Goal: Information Seeking & Learning: Learn about a topic

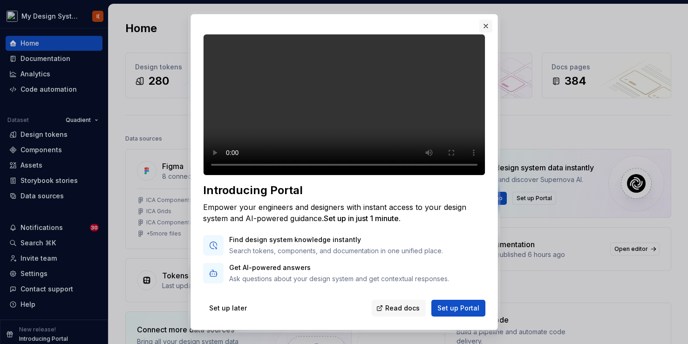
click at [486, 27] on button "button" at bounding box center [485, 26] width 13 height 13
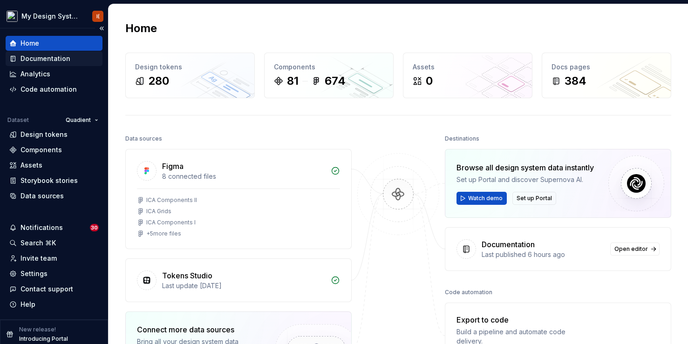
click at [38, 58] on div "Documentation" at bounding box center [46, 58] width 50 height 9
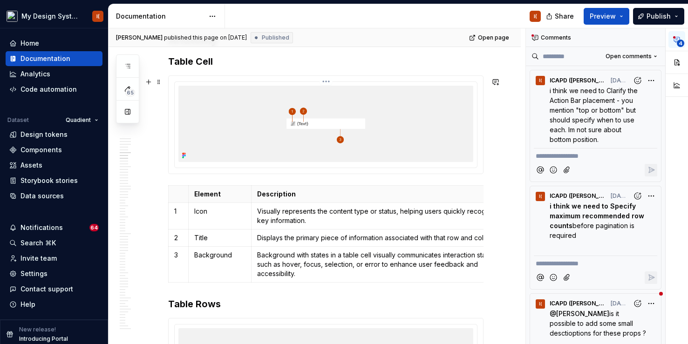
scroll to position [1594, 0]
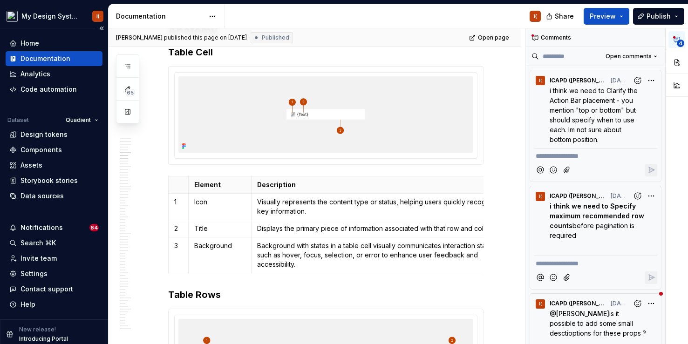
click at [45, 55] on div "Documentation" at bounding box center [46, 58] width 50 height 9
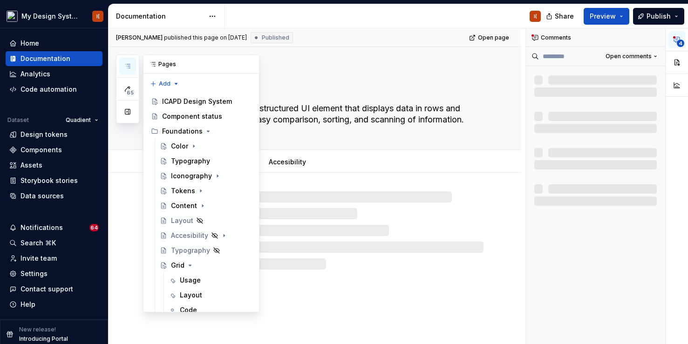
click at [124, 67] on icon "button" at bounding box center [127, 65] width 7 height 7
type textarea "*"
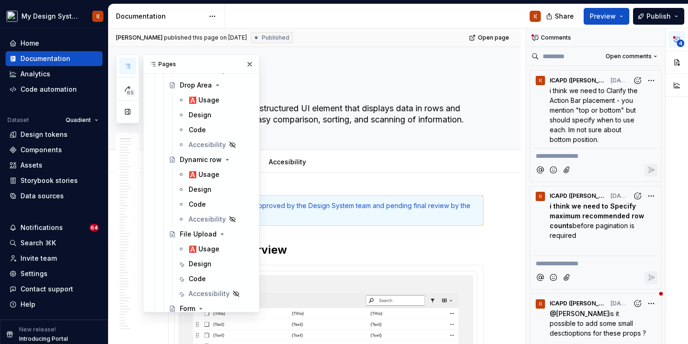
scroll to position [2885, 0]
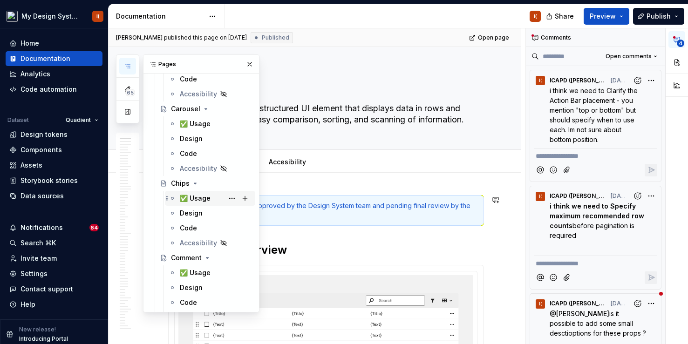
click at [197, 199] on div "✅ Usage" at bounding box center [195, 198] width 31 height 9
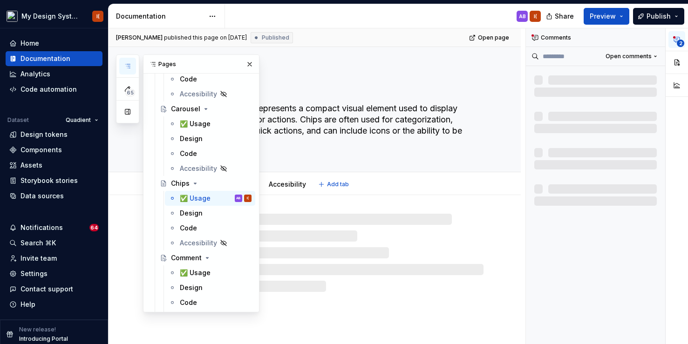
click at [375, 130] on textarea "The Chips component represents a compact visual element used to display informa…" at bounding box center [323, 125] width 315 height 48
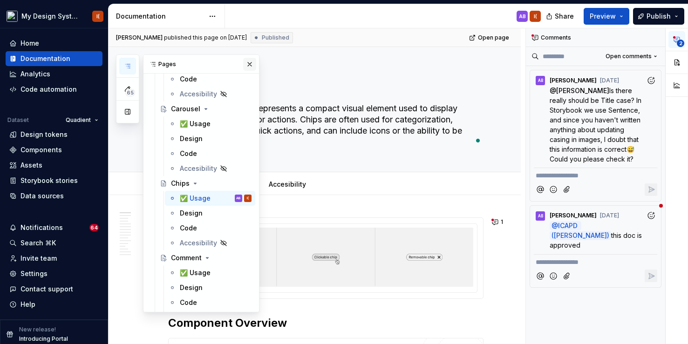
click at [248, 68] on button "button" at bounding box center [249, 64] width 13 height 13
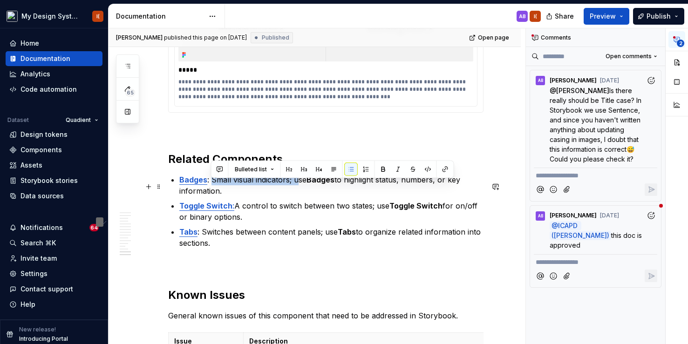
scroll to position [2510, 0]
drag, startPoint x: 246, startPoint y: 186, endPoint x: 306, endPoint y: 186, distance: 59.6
click at [306, 186] on p "Badges : Small visual indicators; use Badges to highlight status, numbers, or k…" at bounding box center [331, 185] width 304 height 22
click at [301, 189] on p "Badges : Small visual indicators; use Badges to highlight status, numbers, or k…" at bounding box center [331, 185] width 304 height 22
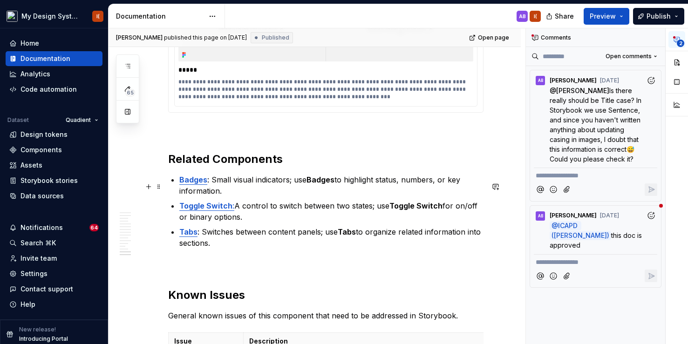
click at [221, 193] on p "Badges : Small visual indicators; use Badges to highlight status, numbers, or k…" at bounding box center [331, 185] width 304 height 22
click at [186, 185] on strong "Badges" at bounding box center [193, 179] width 28 height 9
click at [252, 197] on p "Badges : Small visual indicators; use Badges to highlight status, numbers, or k…" at bounding box center [331, 185] width 304 height 22
click at [182, 185] on strong "Badges" at bounding box center [193, 179] width 28 height 9
click at [278, 185] on p "Badges : Small visual indicators; use Badges to highlight status, numbers, or k…" at bounding box center [331, 185] width 304 height 22
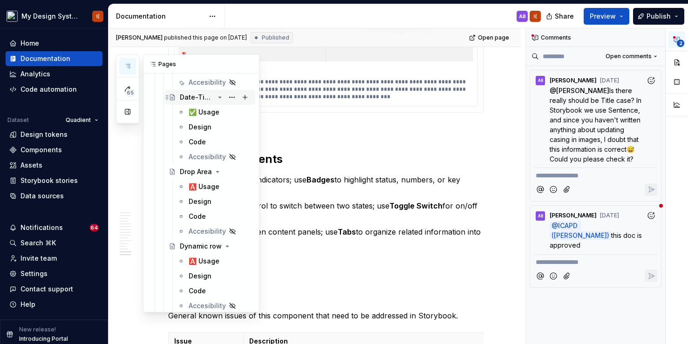
scroll to position [2214, 0]
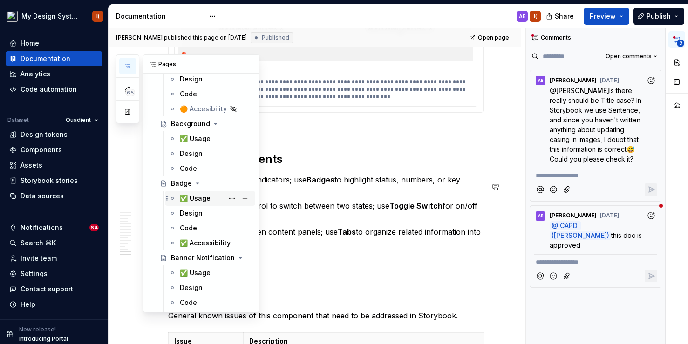
click at [193, 202] on div "✅ Usage" at bounding box center [195, 198] width 31 height 9
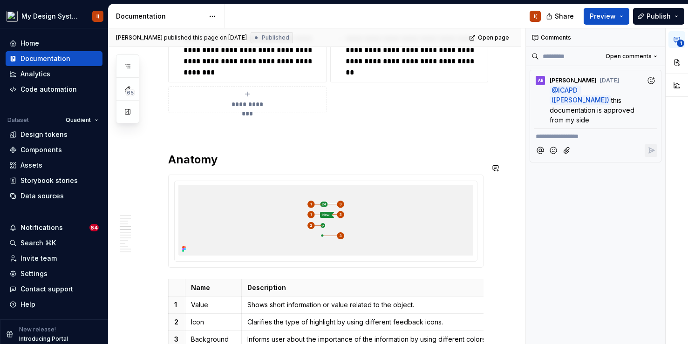
scroll to position [1003, 0]
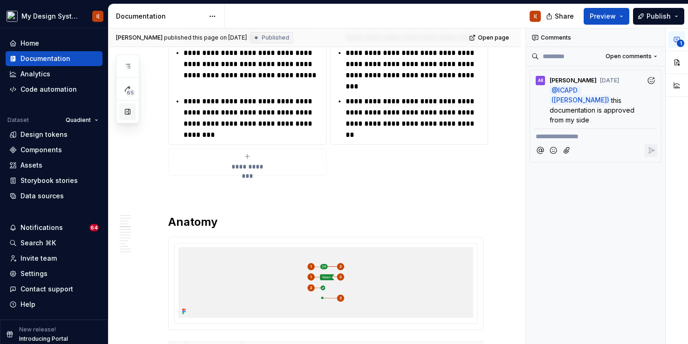
click at [128, 114] on button "button" at bounding box center [127, 111] width 17 height 17
type textarea "*"
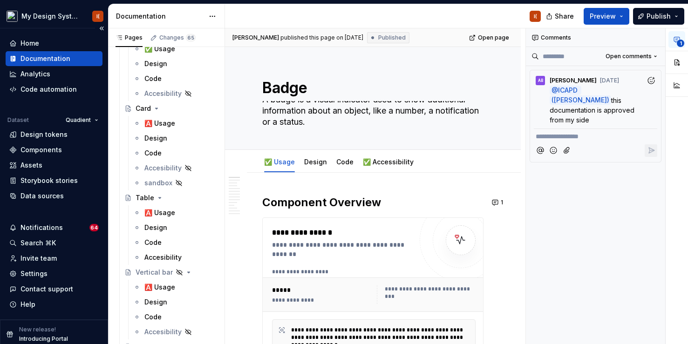
scroll to position [0, 0]
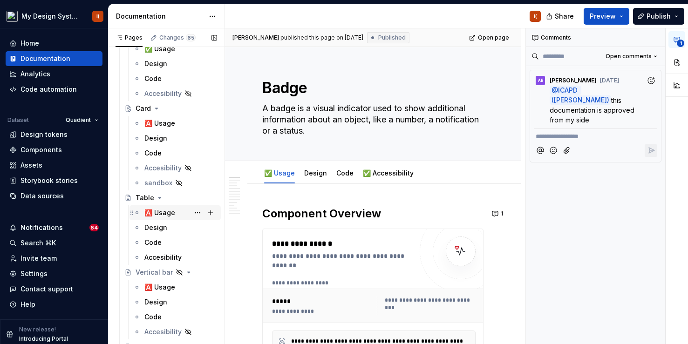
click at [157, 213] on div "🅰️ Usage" at bounding box center [159, 212] width 31 height 9
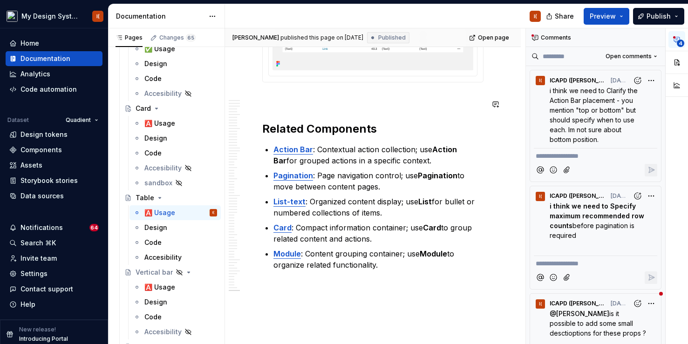
scroll to position [13738, 0]
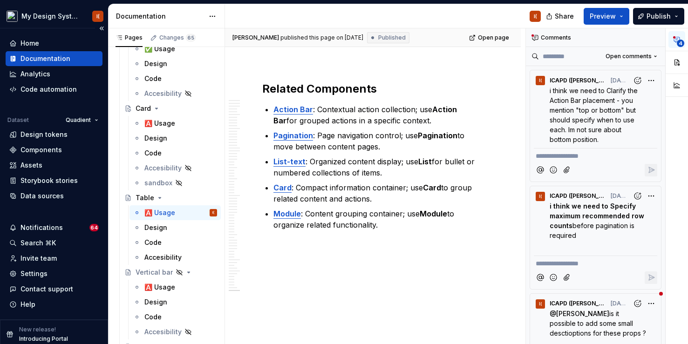
click at [48, 58] on div "Documentation" at bounding box center [46, 58] width 50 height 9
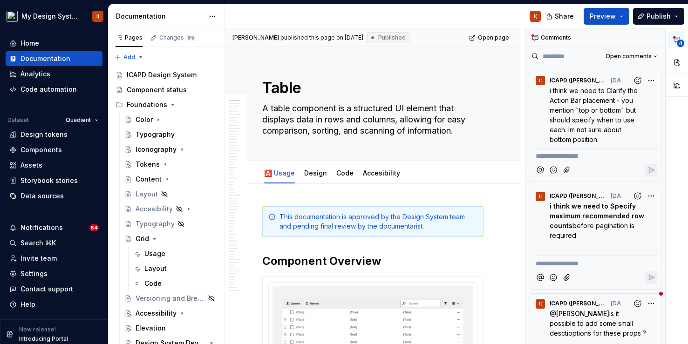
scroll to position [2844, 0]
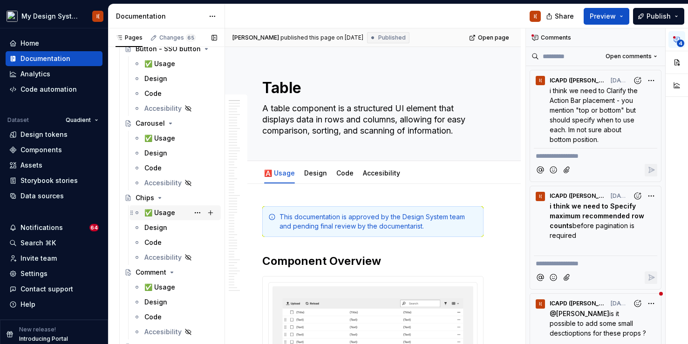
click at [148, 213] on div "✅ Usage" at bounding box center [159, 212] width 31 height 9
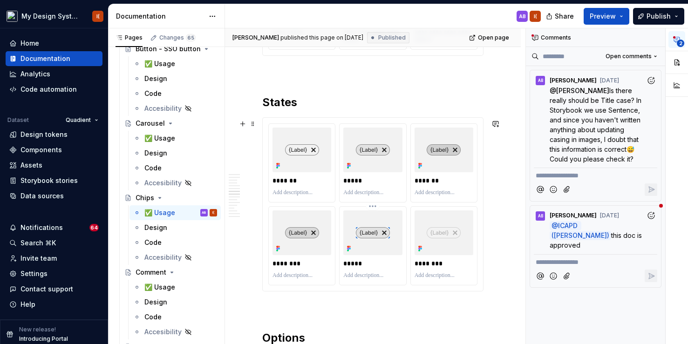
scroll to position [1460, 0]
type textarea "*"
